Goal: Information Seeking & Learning: Compare options

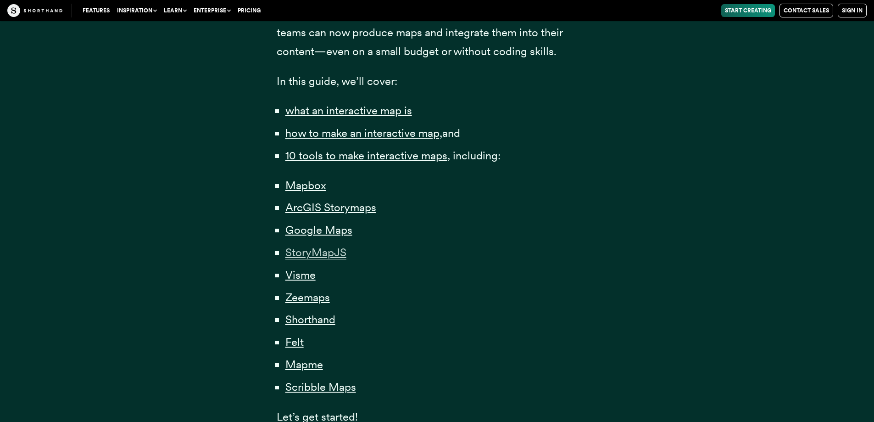
scroll to position [596, 0]
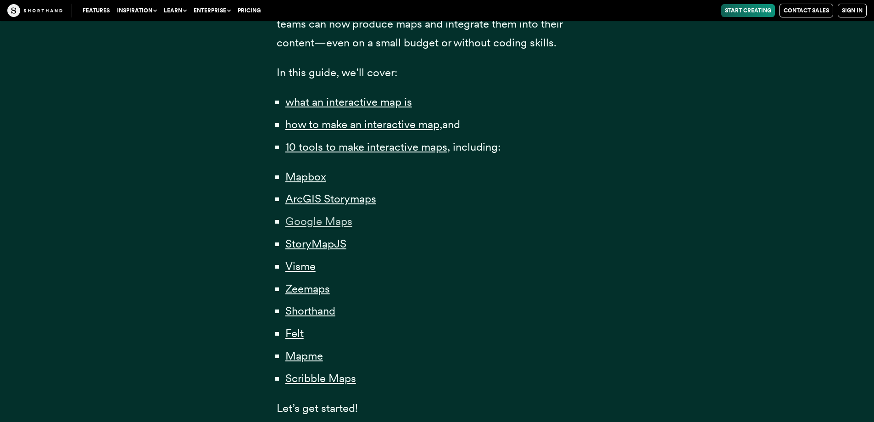
click at [311, 223] on span "Google Maps" at bounding box center [318, 221] width 67 height 14
click at [302, 241] on span "StoryMapJS" at bounding box center [315, 244] width 61 height 14
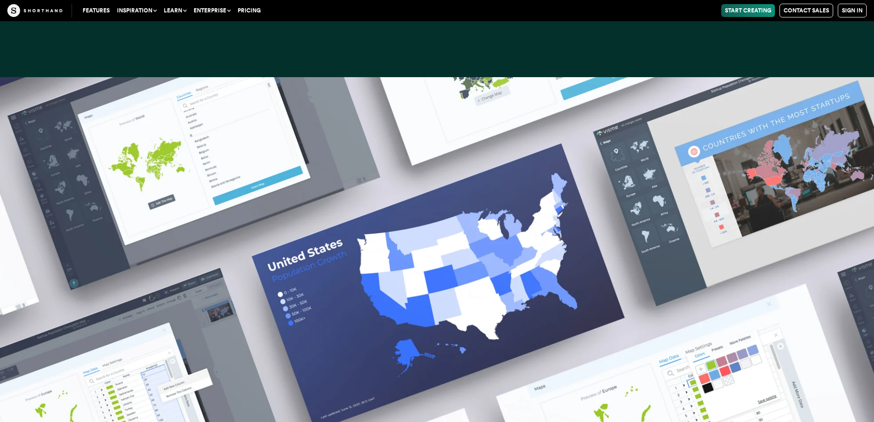
scroll to position [12716, 0]
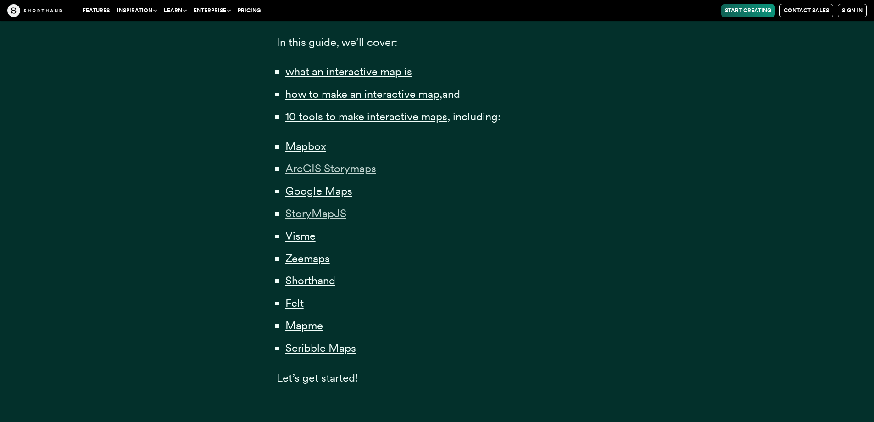
scroll to position [642, 0]
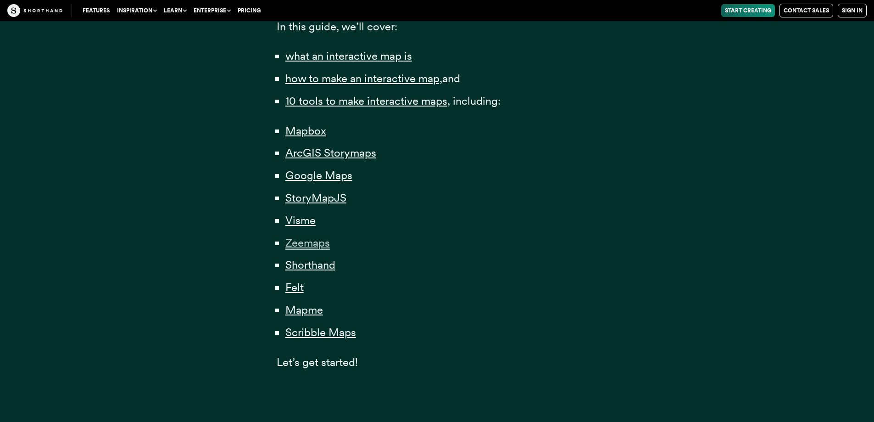
click at [301, 243] on span "Zeemaps" at bounding box center [307, 243] width 44 height 14
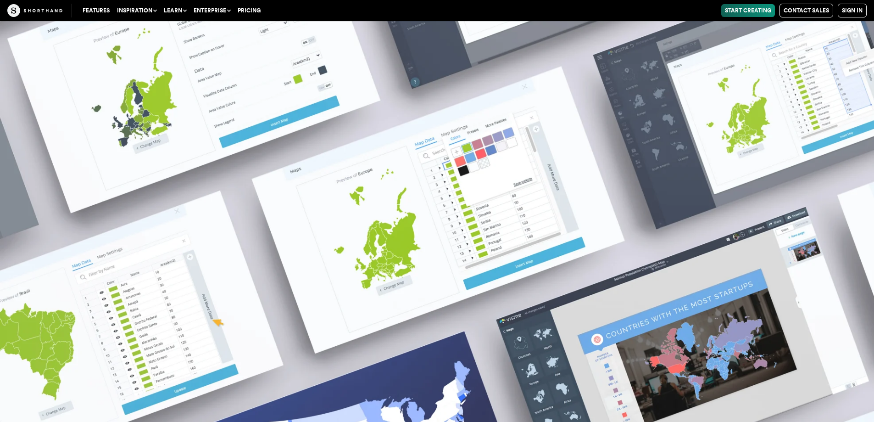
scroll to position [14796, 0]
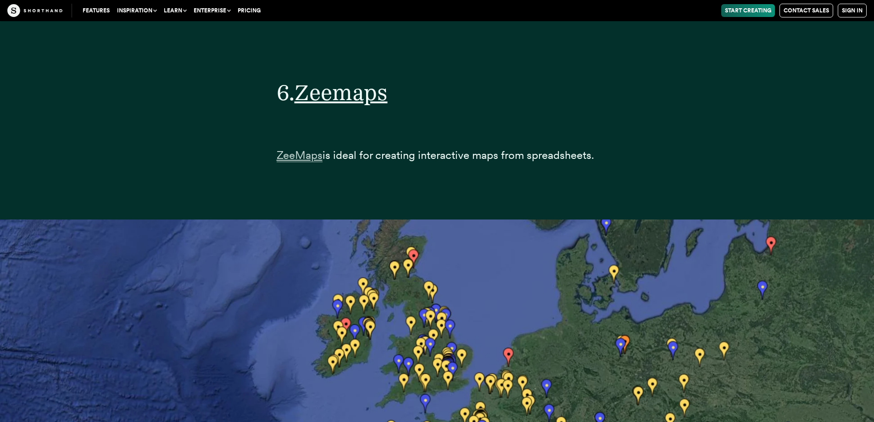
click at [315, 155] on span "ZeeMaps" at bounding box center [300, 155] width 46 height 14
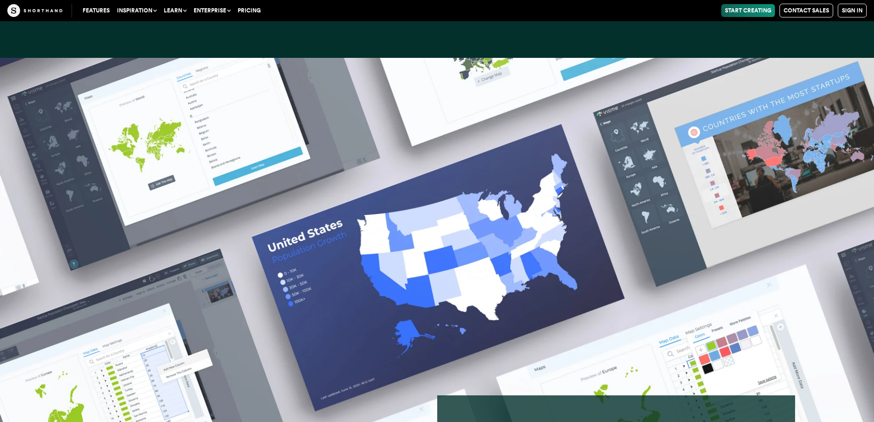
scroll to position [12869, 0]
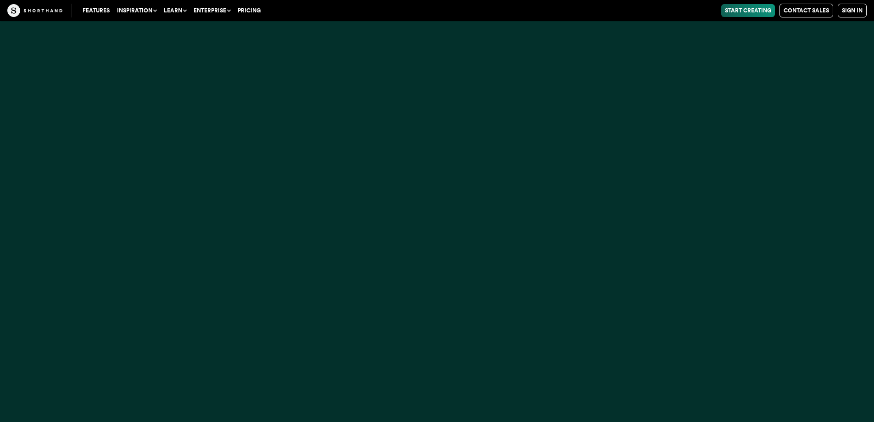
scroll to position [642, 0]
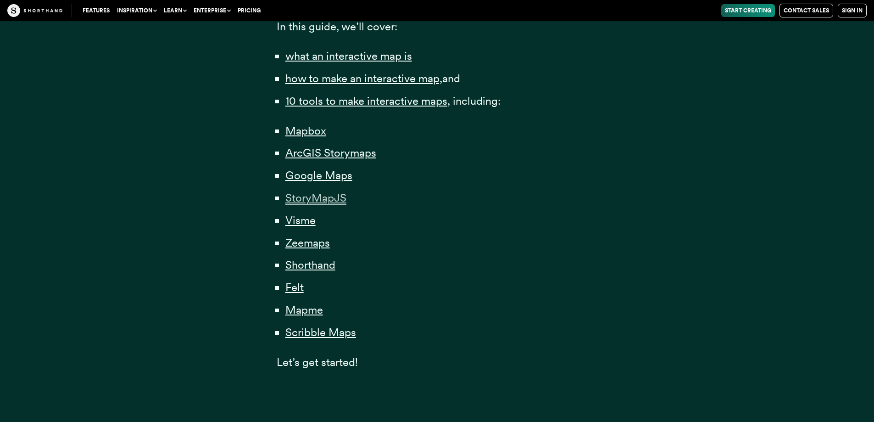
click at [313, 193] on span "StoryMapJS" at bounding box center [315, 198] width 61 height 14
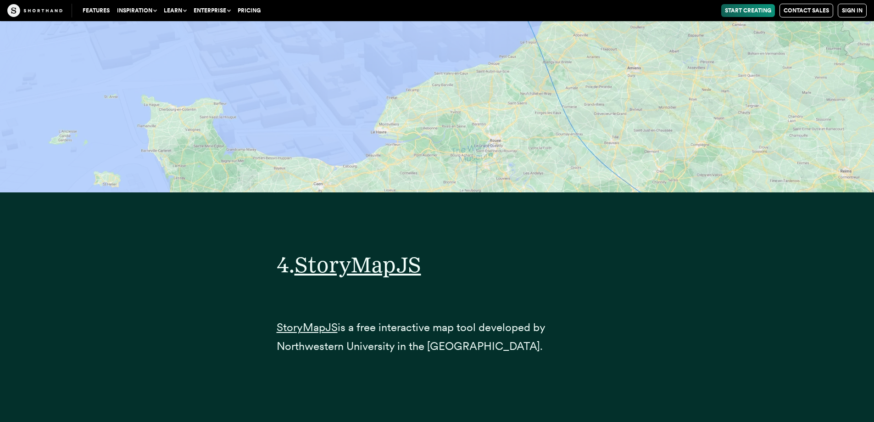
scroll to position [10377, 0]
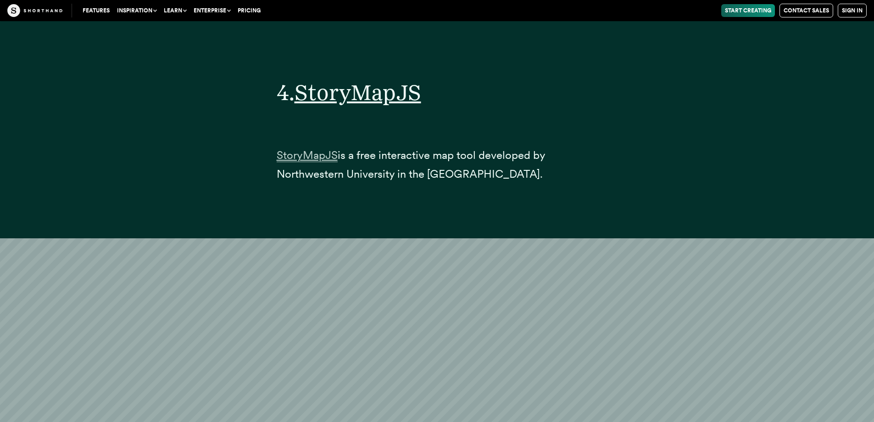
click at [321, 155] on span "StoryMapJS" at bounding box center [307, 155] width 61 height 14
